Goal: Information Seeking & Learning: Learn about a topic

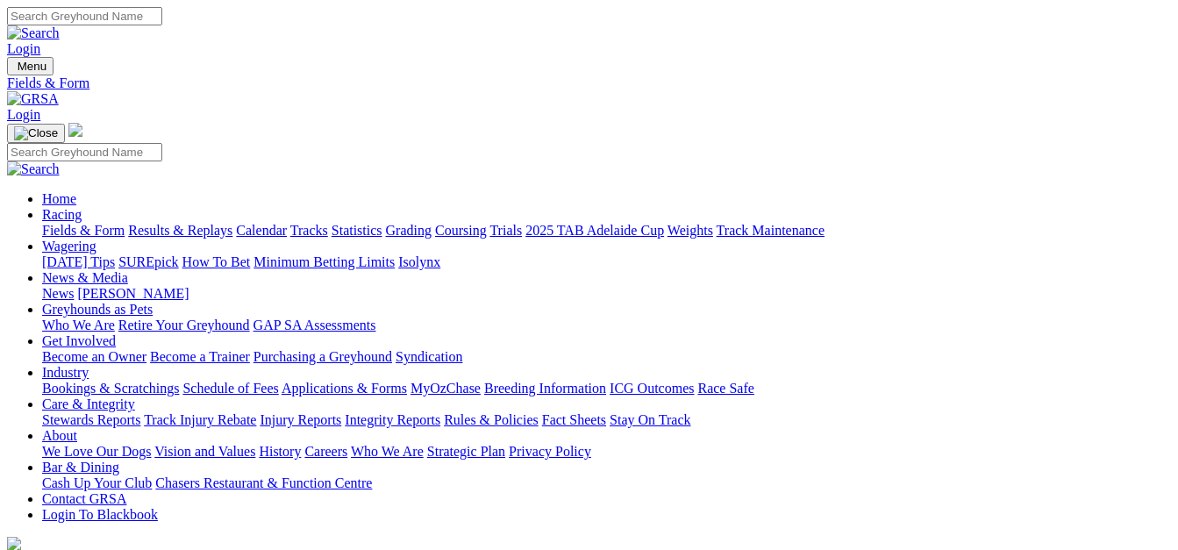
select select "[GEOGRAPHIC_DATA]"
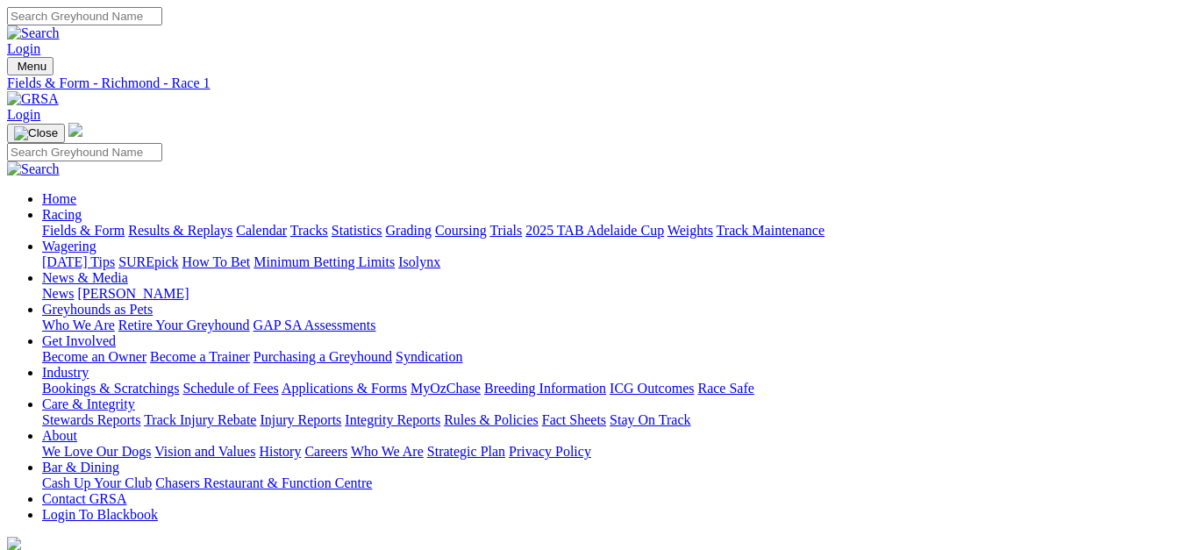
select select "NT"
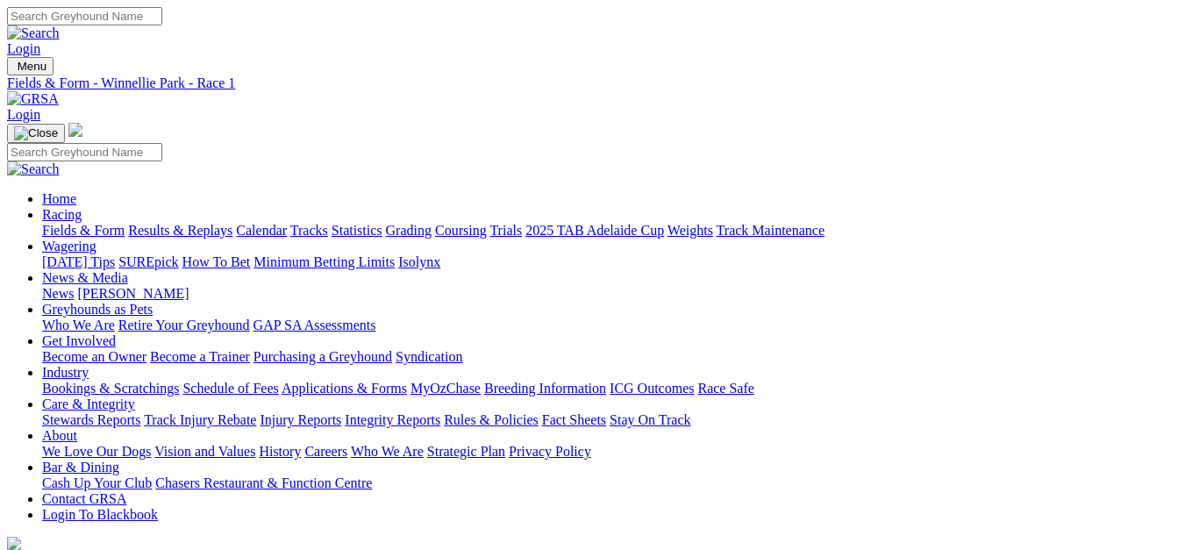
select select "QLD"
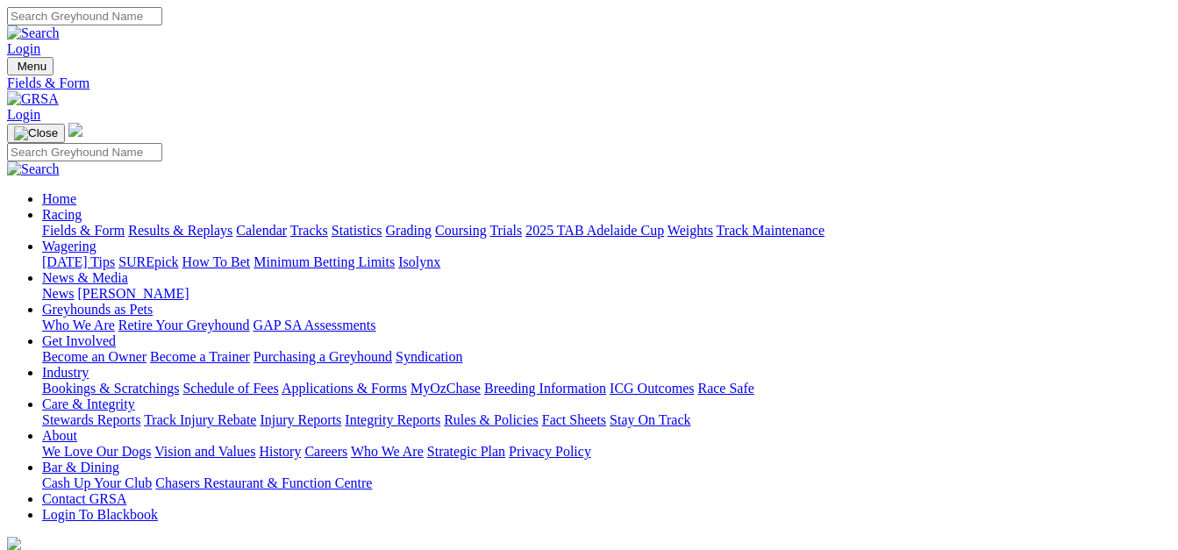
select select "WA"
